Goal: Task Accomplishment & Management: Manage account settings

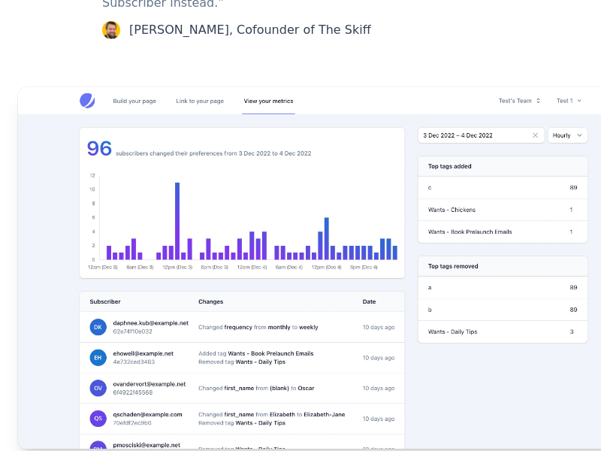
scroll to position [1650, 0]
